Goal: Find specific page/section: Find specific page/section

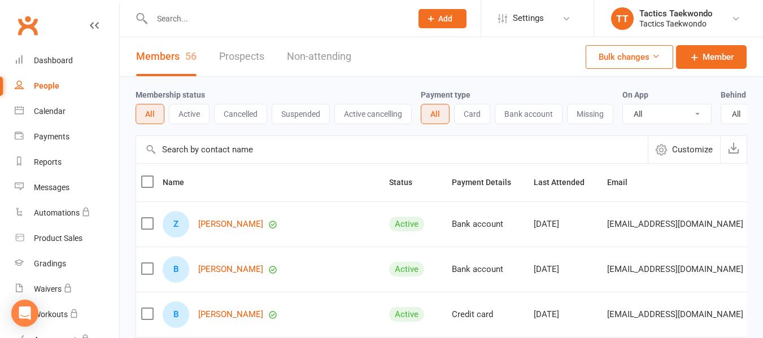
select select "100"
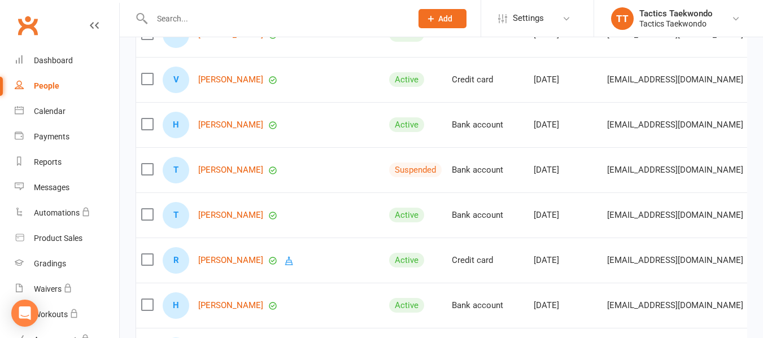
scroll to position [1781, 0]
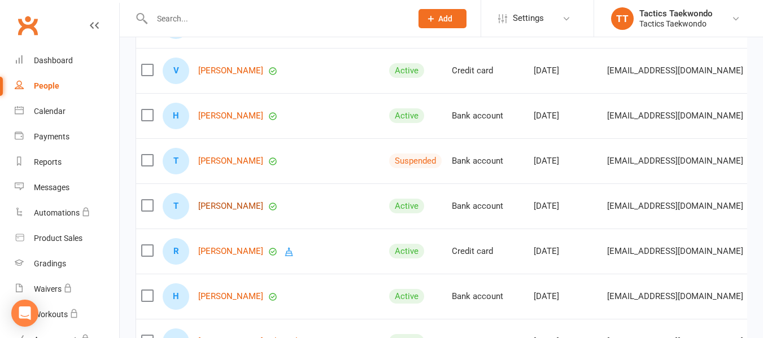
click at [233, 211] on link "[PERSON_NAME]" at bounding box center [230, 207] width 65 height 10
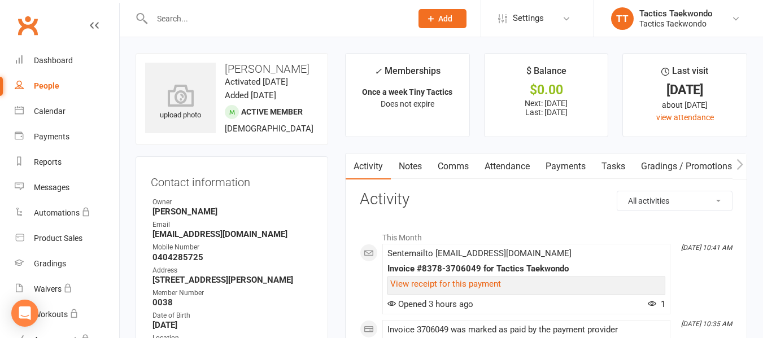
select select "100"
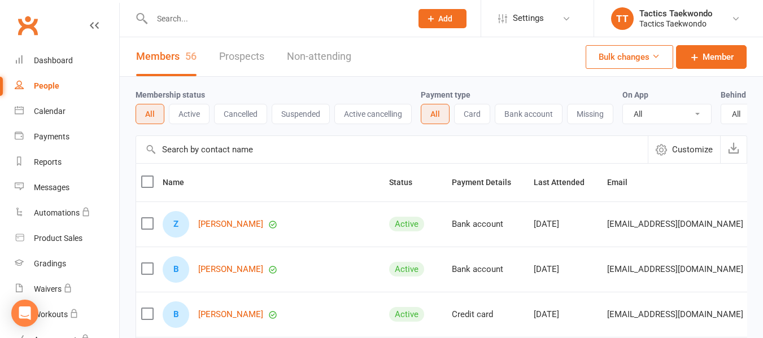
drag, startPoint x: 225, startPoint y: 233, endPoint x: 201, endPoint y: 224, distance: 25.4
click at [201, 224] on div "Z [PERSON_NAME]" at bounding box center [271, 224] width 216 height 27
drag, startPoint x: 195, startPoint y: 236, endPoint x: 259, endPoint y: 244, distance: 64.4
click at [259, 238] on div "Z [PERSON_NAME]" at bounding box center [271, 224] width 216 height 27
copy div "[PERSON_NAME]"
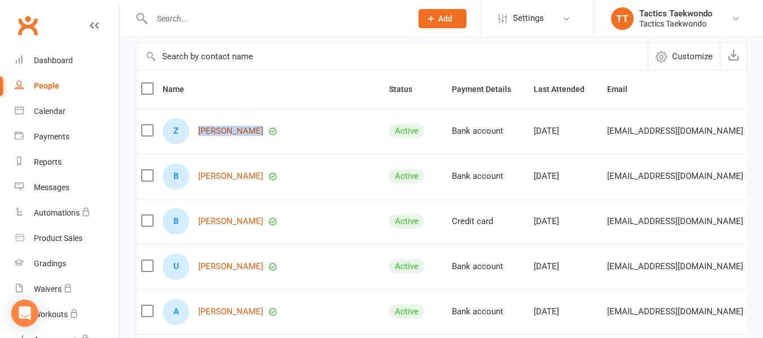
scroll to position [113, 0]
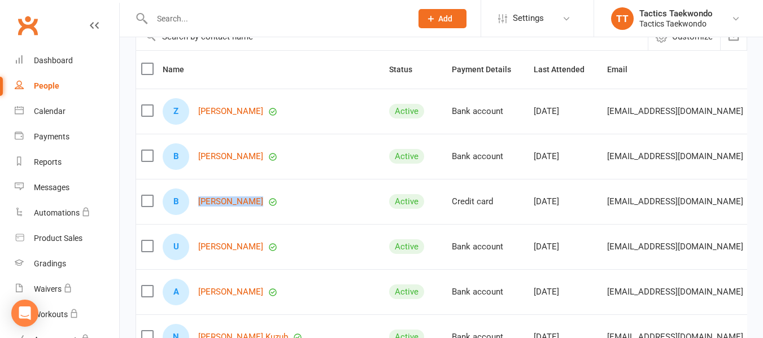
drag, startPoint x: 195, startPoint y: 217, endPoint x: 280, endPoint y: 227, distance: 85.3
click at [280, 224] on td "B [PERSON_NAME]" at bounding box center [271, 201] width 227 height 45
copy div "[PERSON_NAME]"
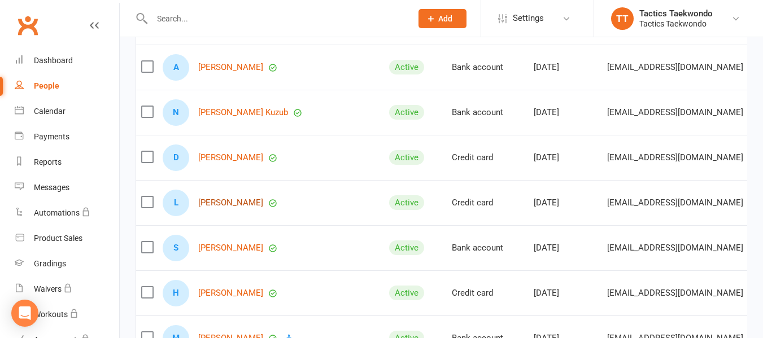
scroll to position [339, 0]
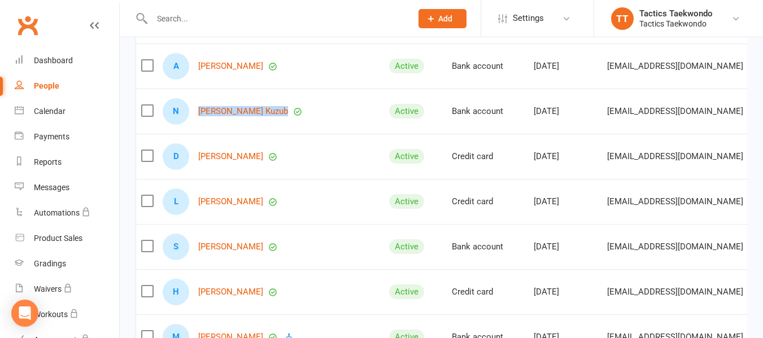
drag, startPoint x: 195, startPoint y: 127, endPoint x: 261, endPoint y: 133, distance: 66.4
click at [261, 125] on div "N [PERSON_NAME] Kuzub" at bounding box center [271, 111] width 216 height 27
copy div "[PERSON_NAME] Kuzub"
